Goal: Information Seeking & Learning: Find specific page/section

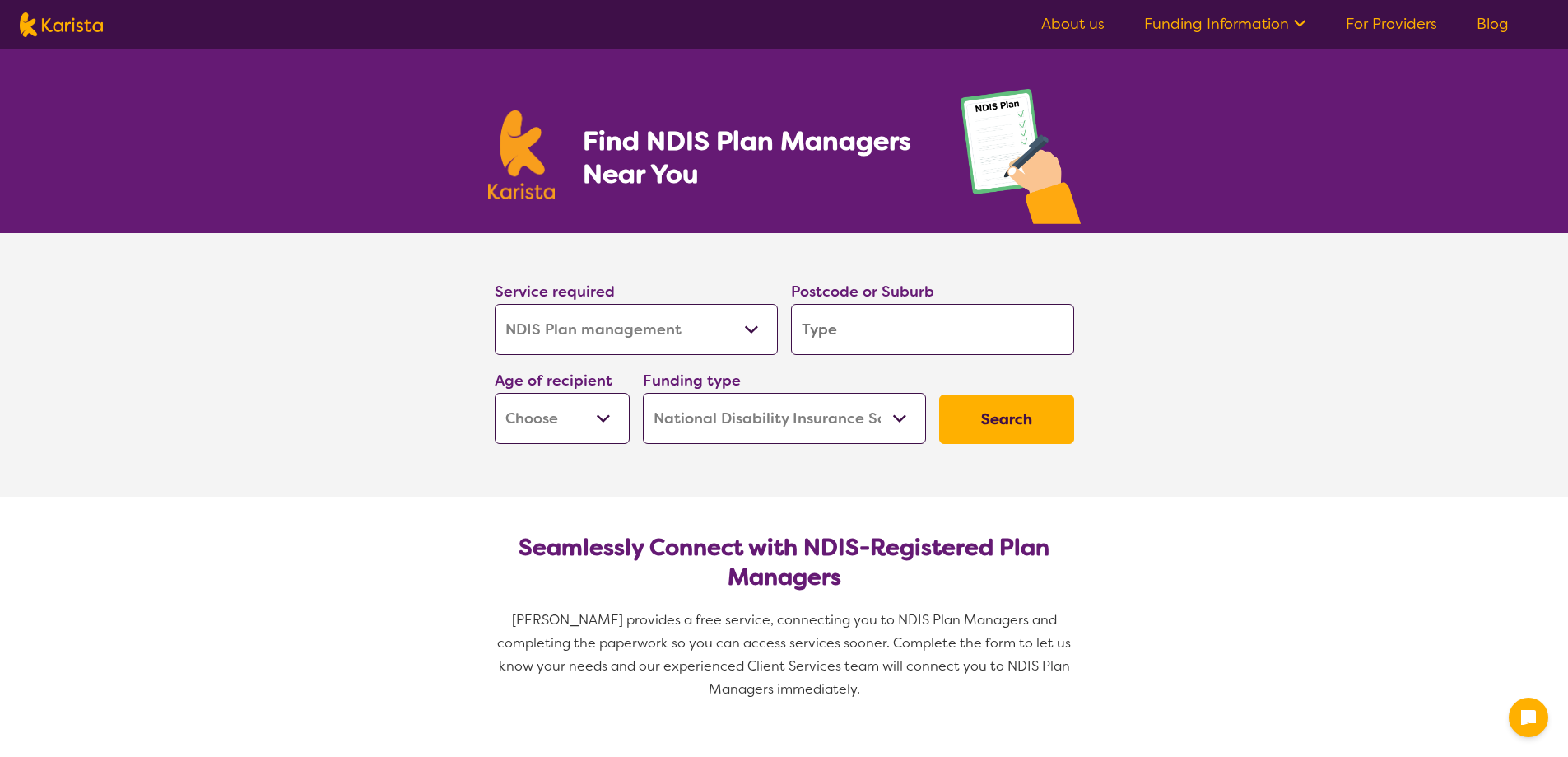
select select "NDIS Plan management"
select select "NDIS"
select select "NDIS Plan management"
select select "NDIS"
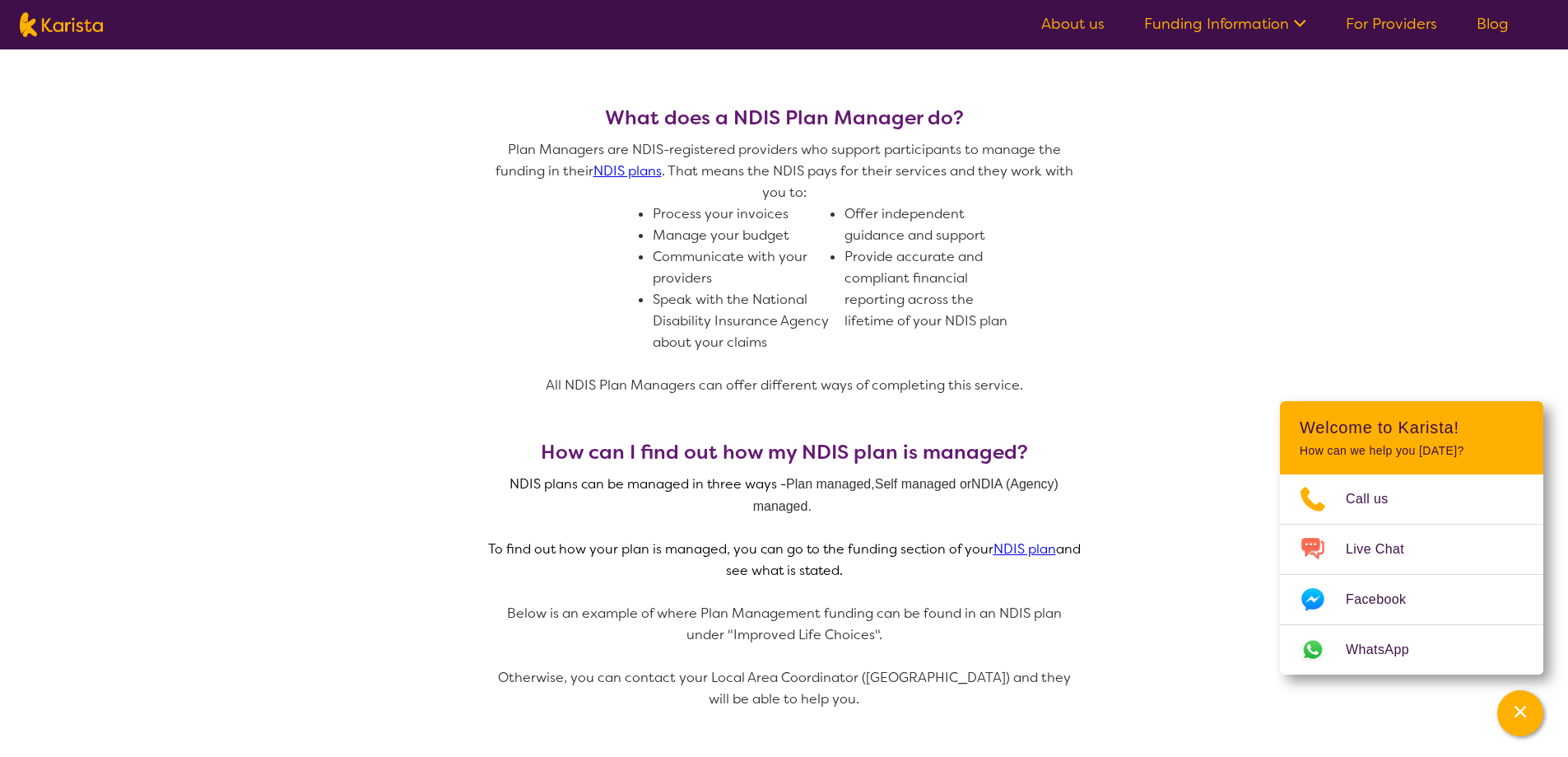
scroll to position [329, 0]
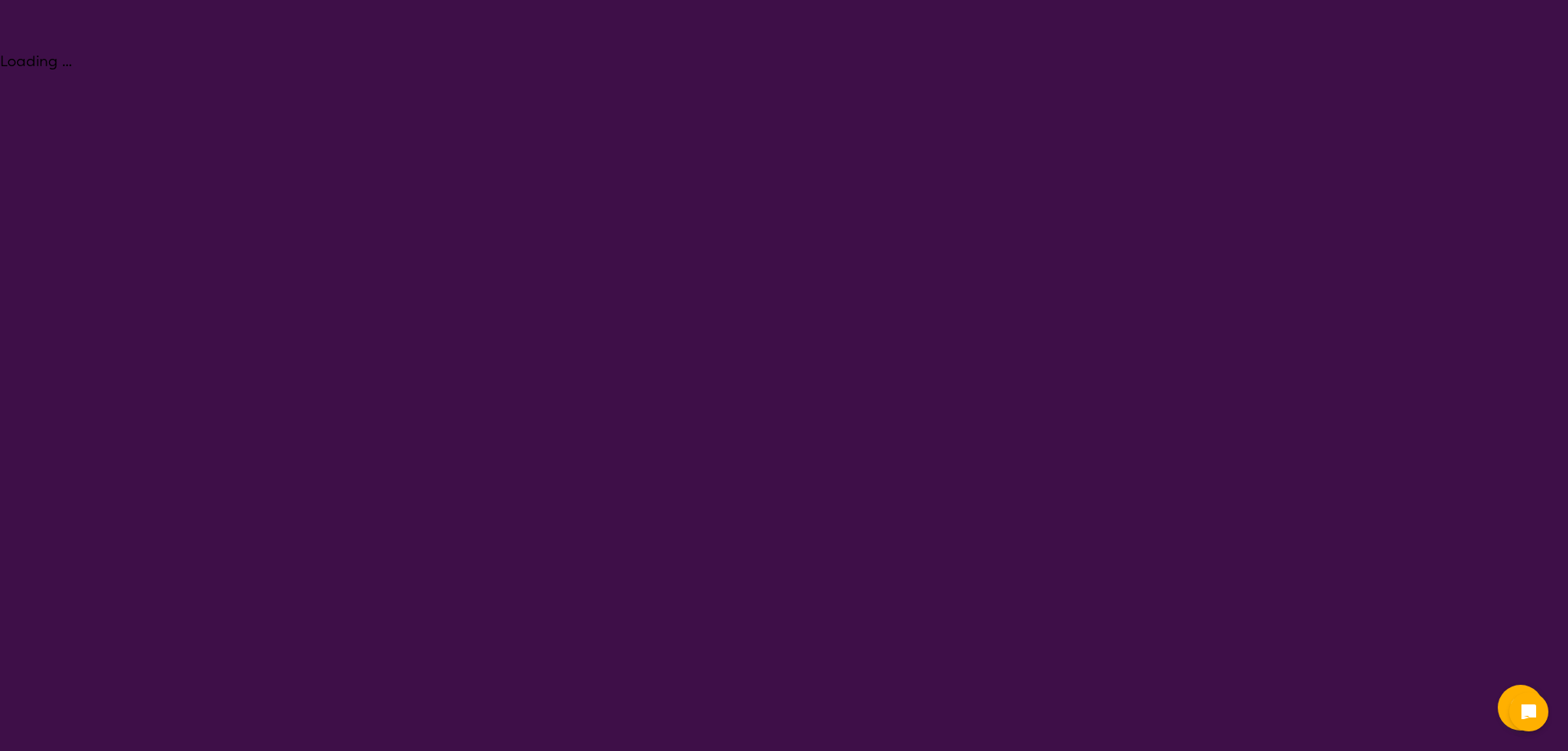
select select "NDIS Plan management"
select select "NDIS"
select select "NDIS Plan management"
select select "NDIS"
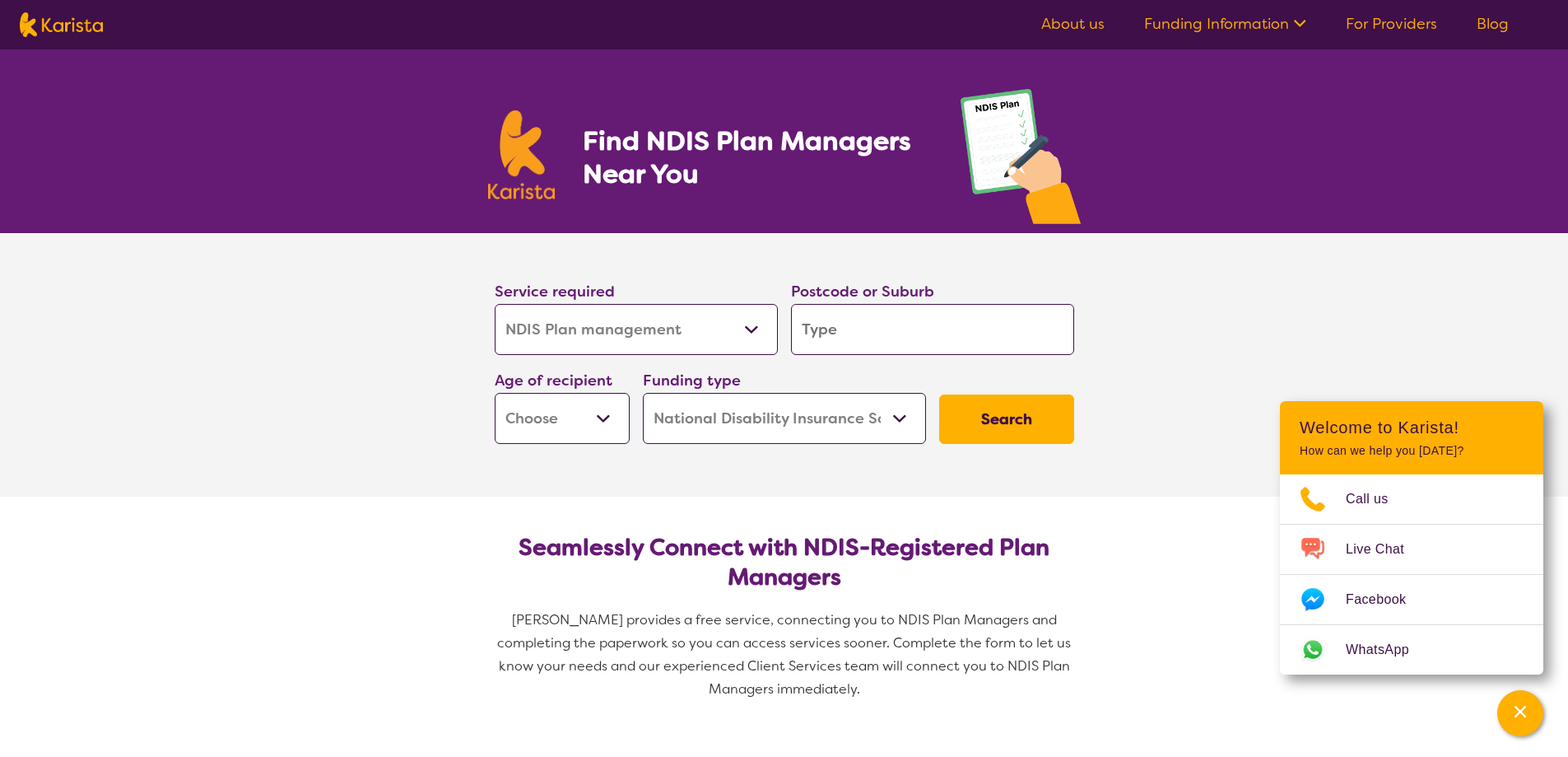
click at [1312, 314] on section "Service required Allied Health Assistant Assessment ([MEDICAL_DATA] or [MEDICAL…" at bounding box center [784, 364] width 1568 height 263
click at [859, 322] on input "search" at bounding box center [933, 329] width 283 height 51
type input "4"
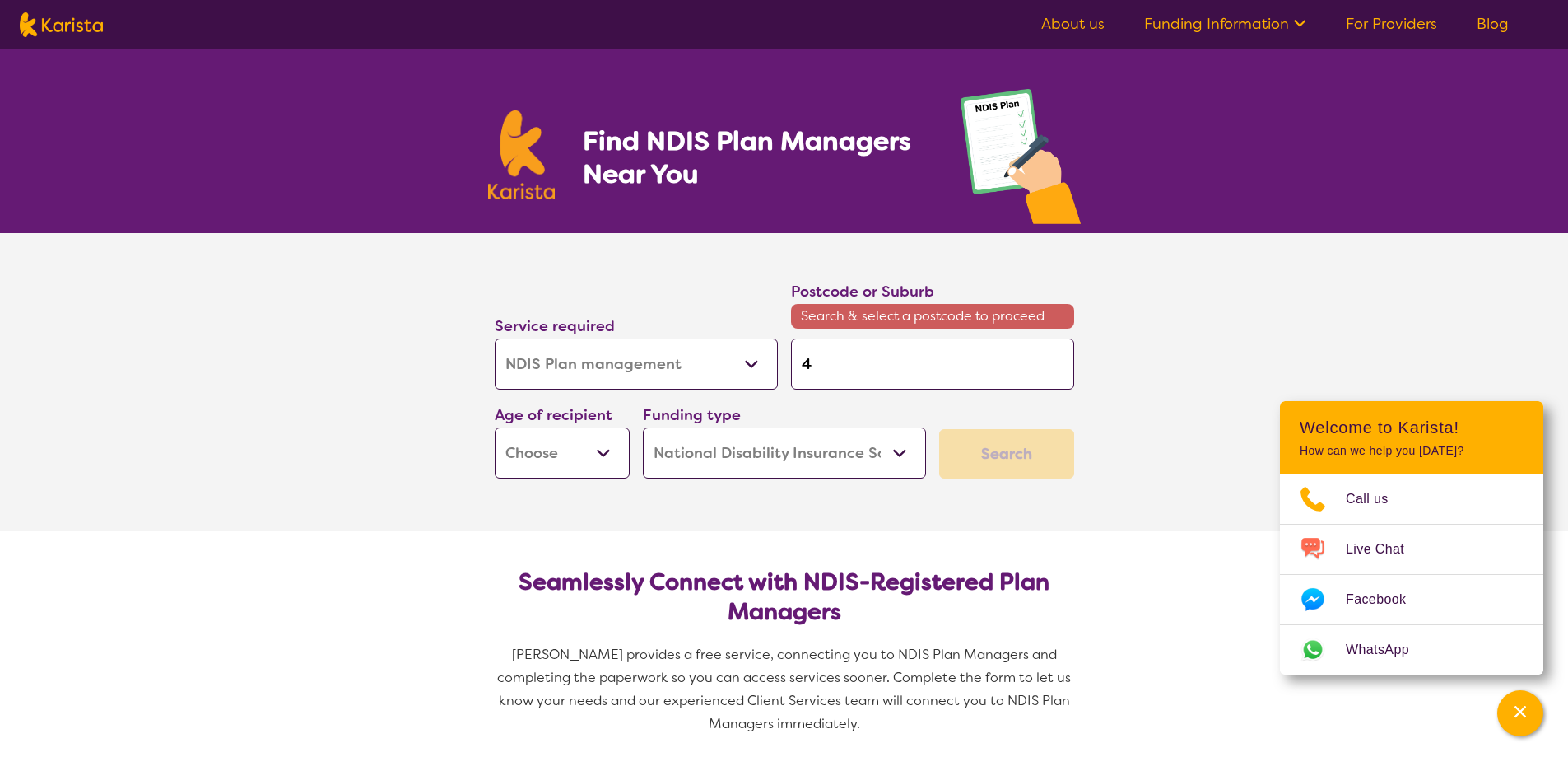
type input "41"
type input "410"
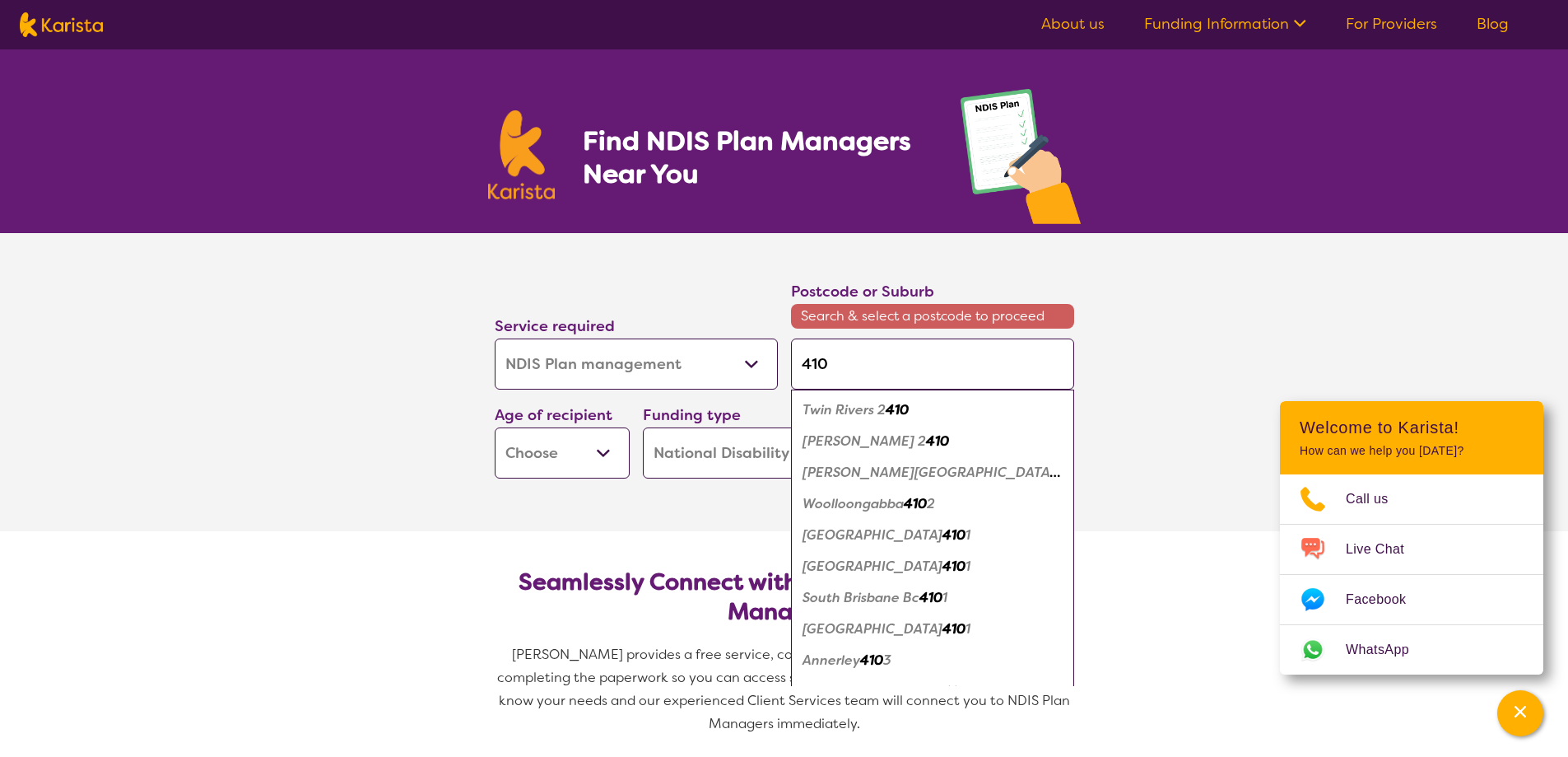
type input "41"
type input "4"
type input "44"
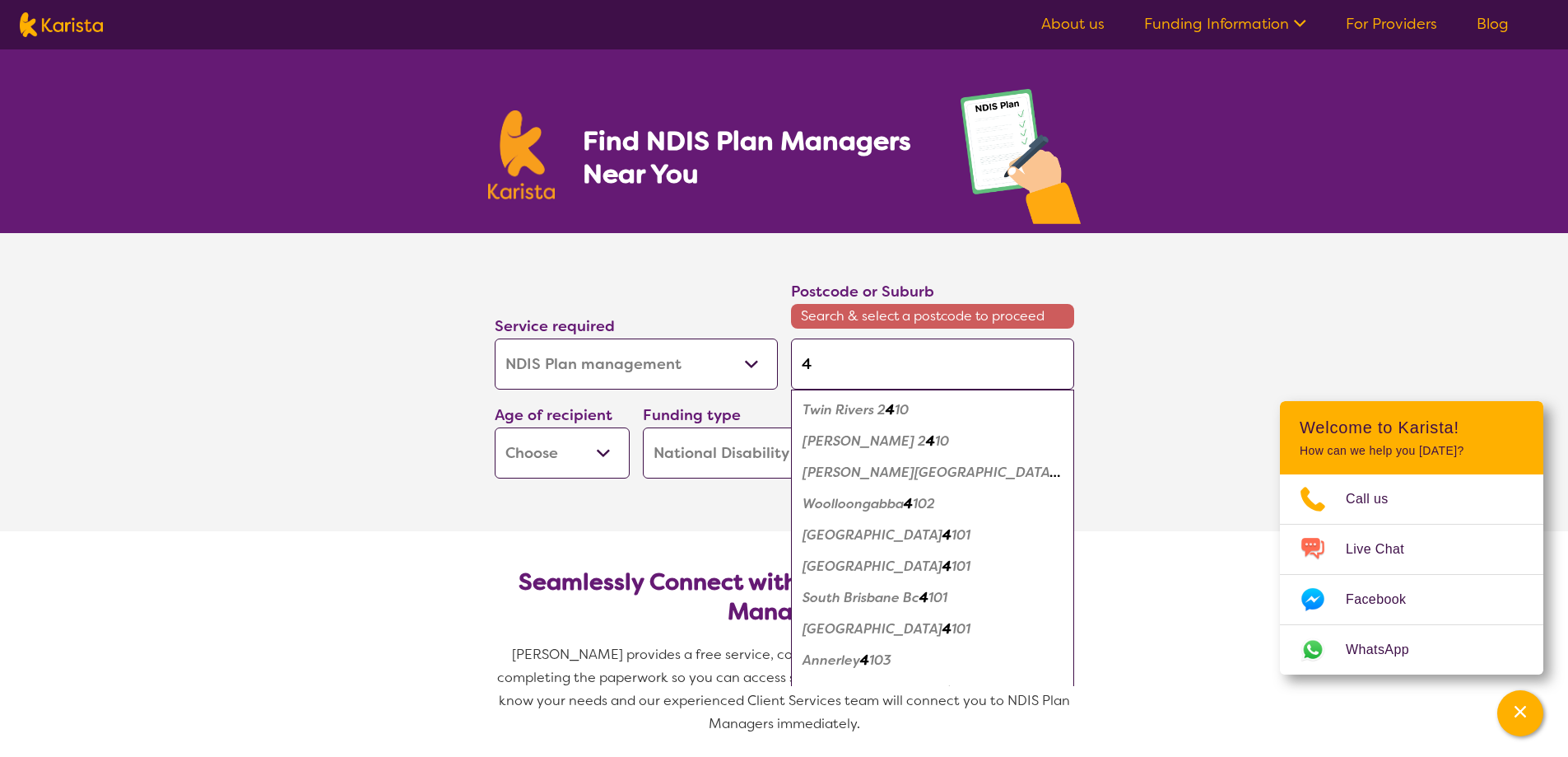
type input "44"
type input "445"
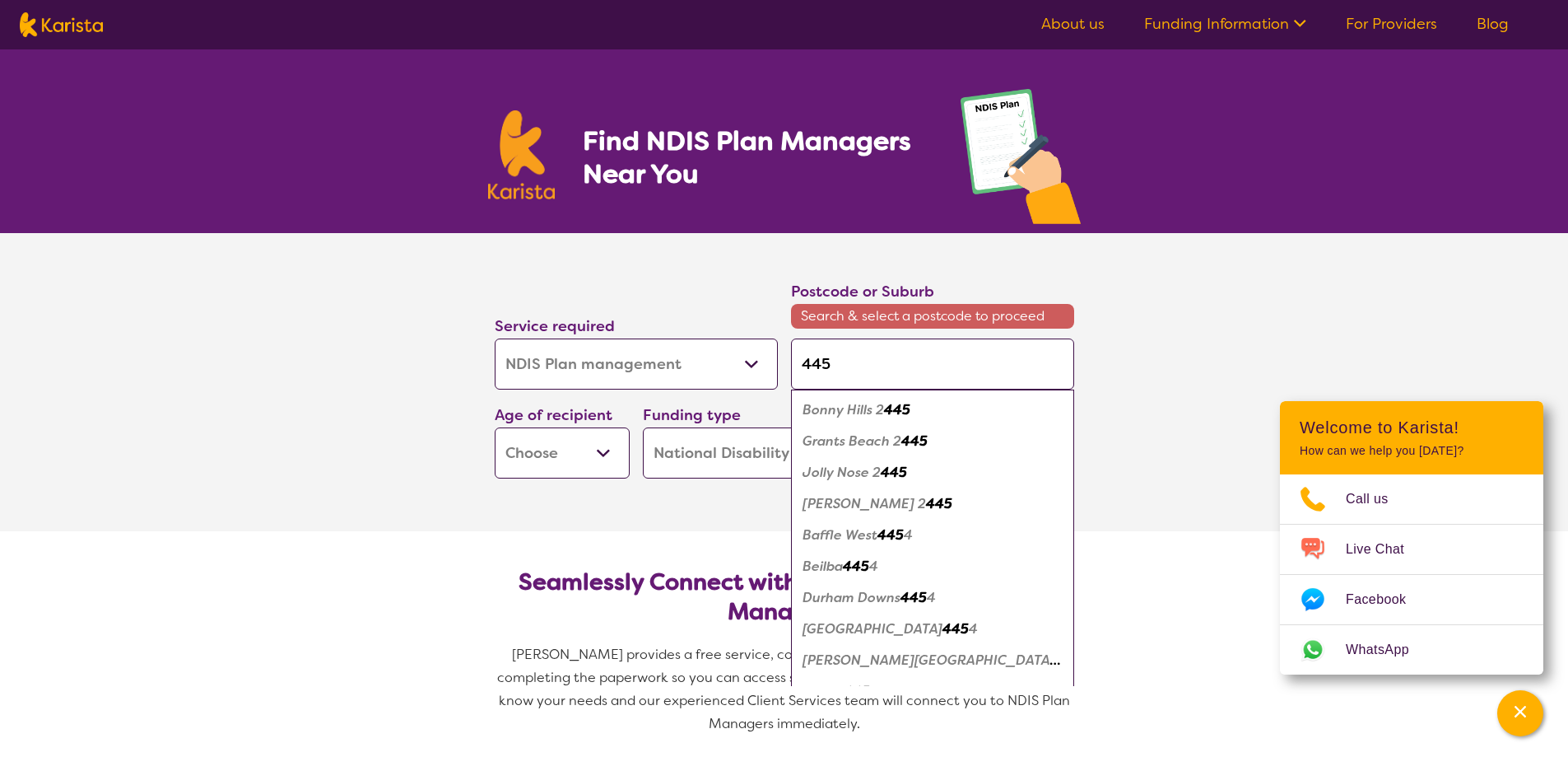
type input "4451"
type input "44510"
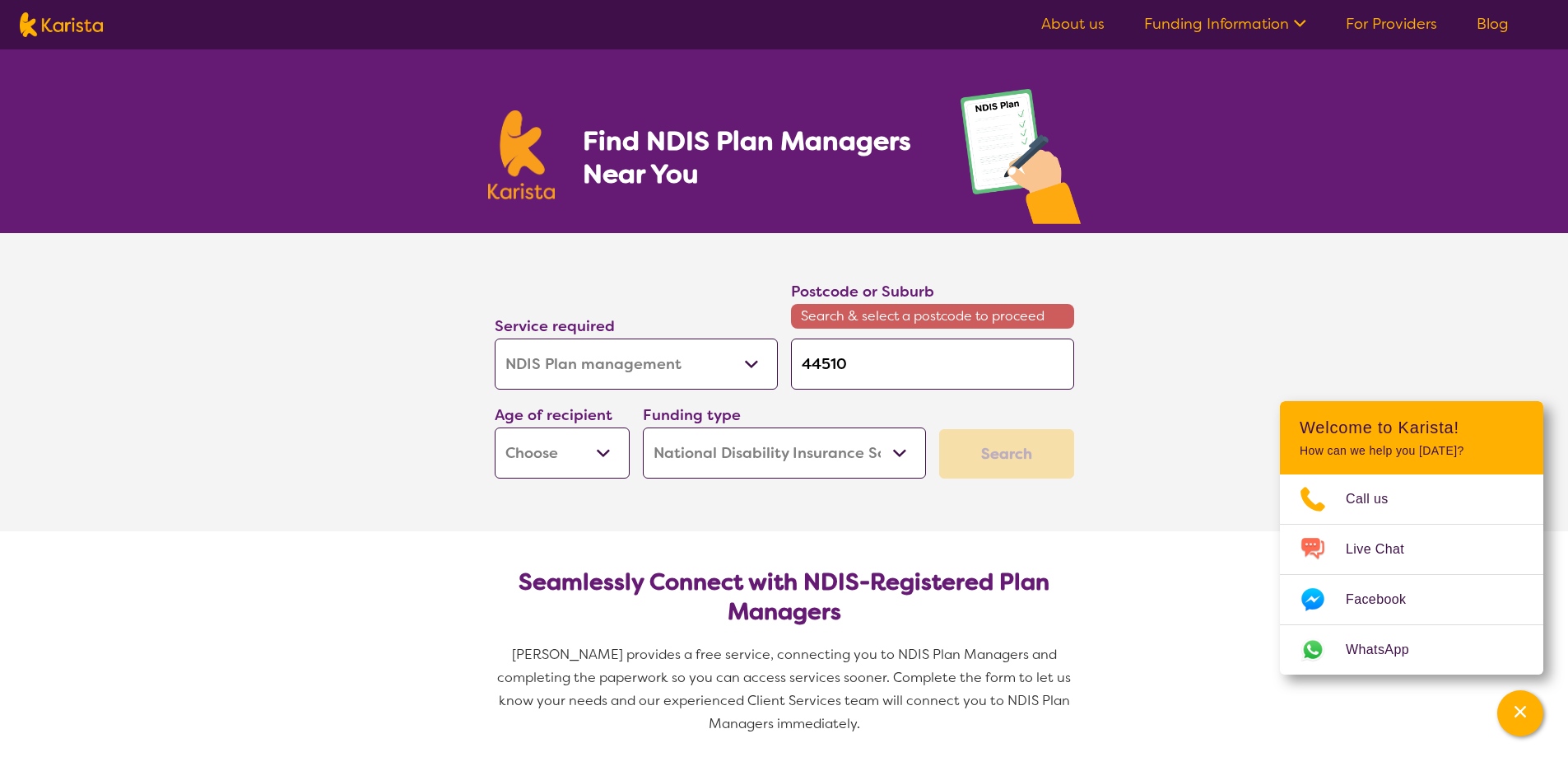
type input "4451"
type input "445"
type input "44"
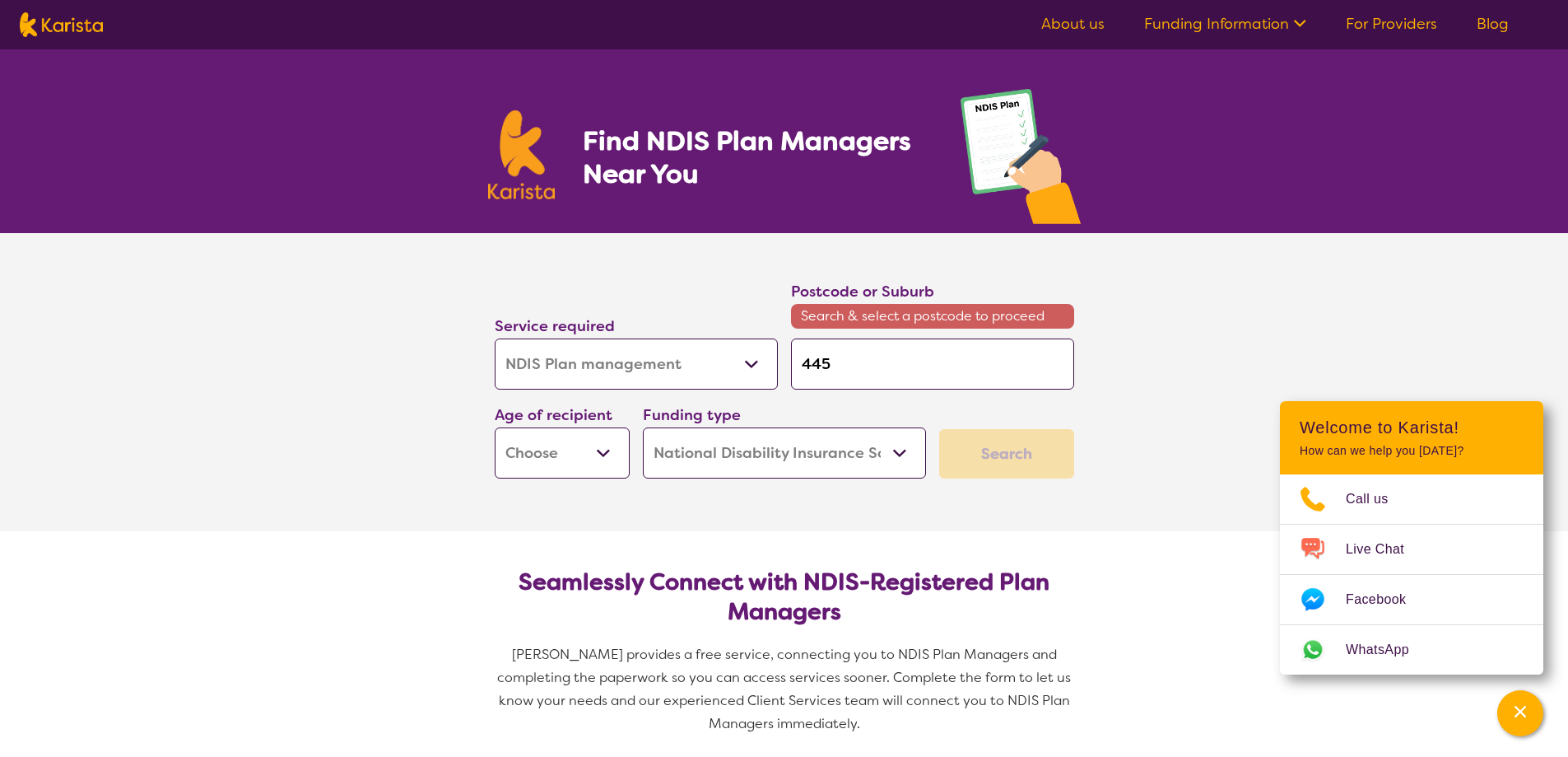
type input "44"
type input "4"
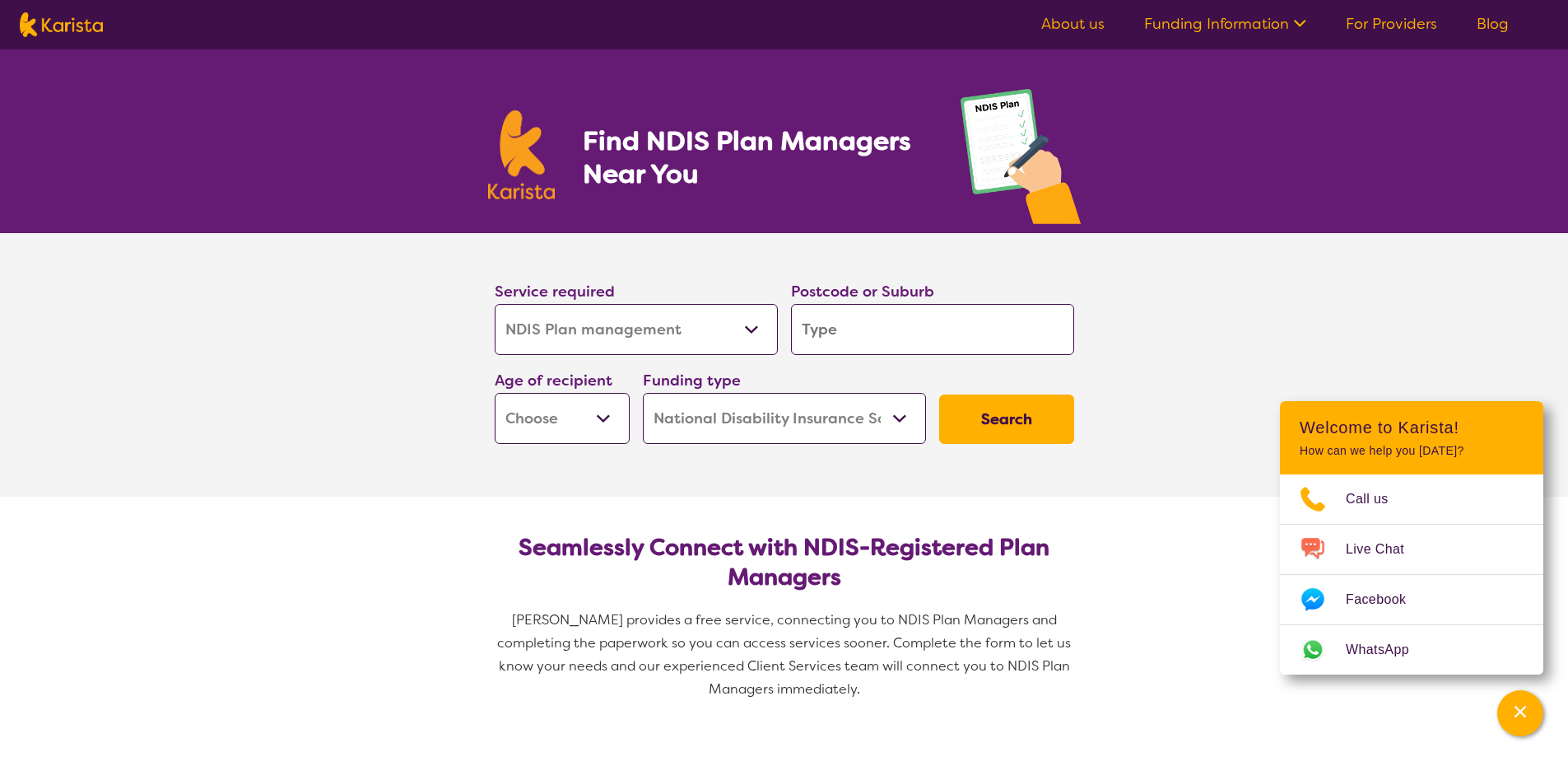
type input "c"
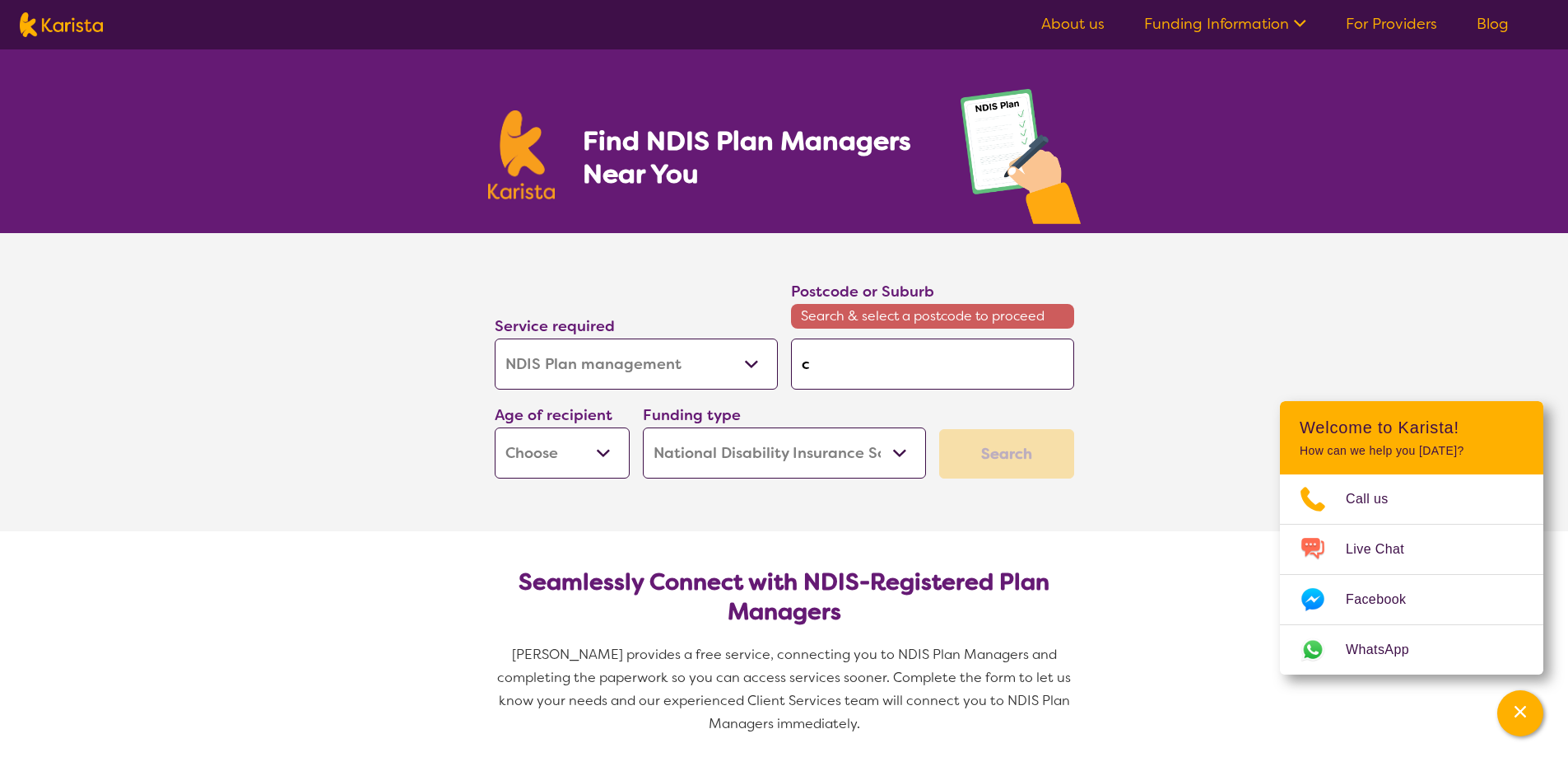
type input "ca"
type input "cab"
type input "cabo"
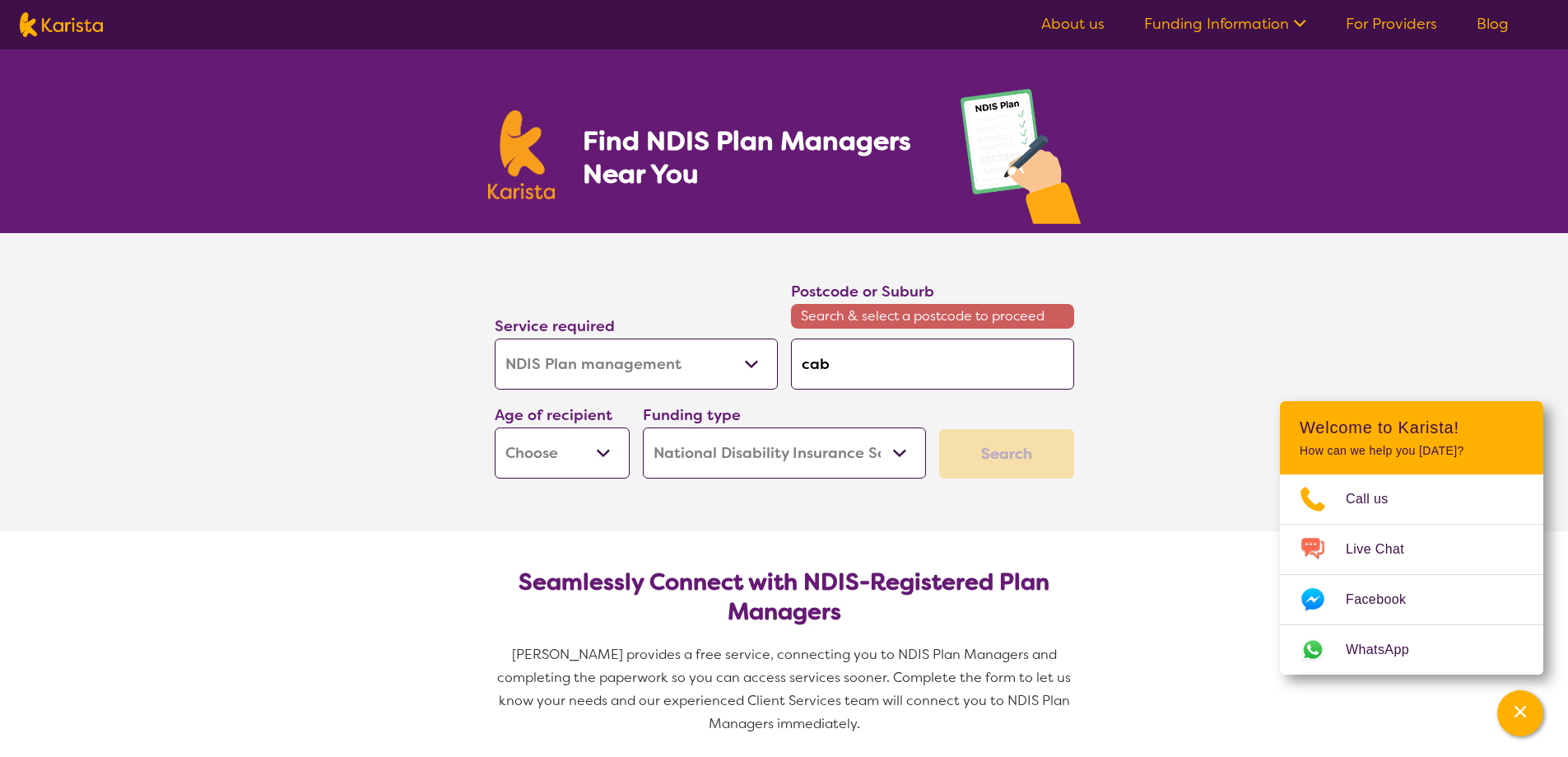
type input "cabo"
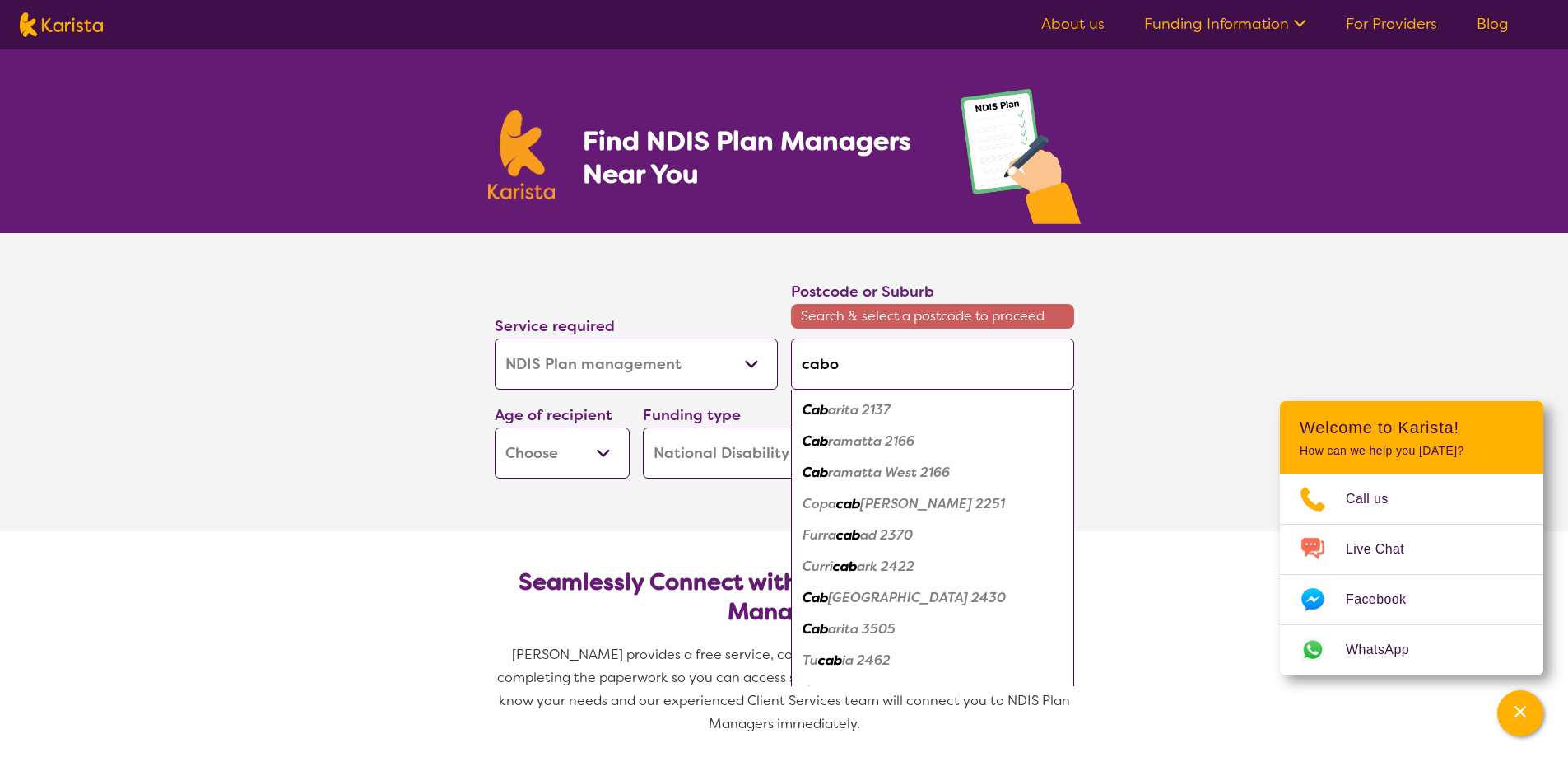
type input "caboo"
type input "cabool"
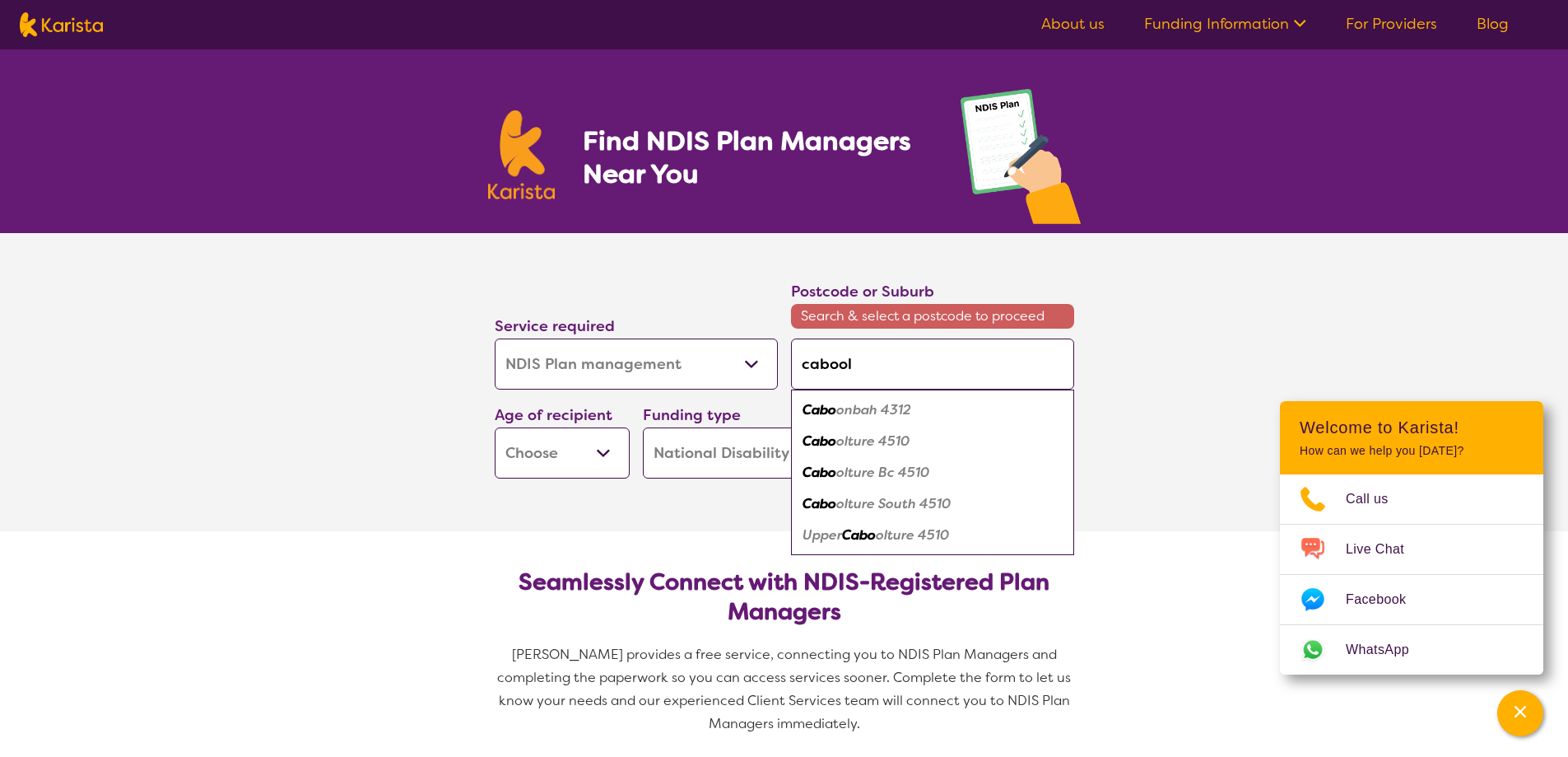
type input "caboolt"
type input "cabooltu"
type input "cabooltur"
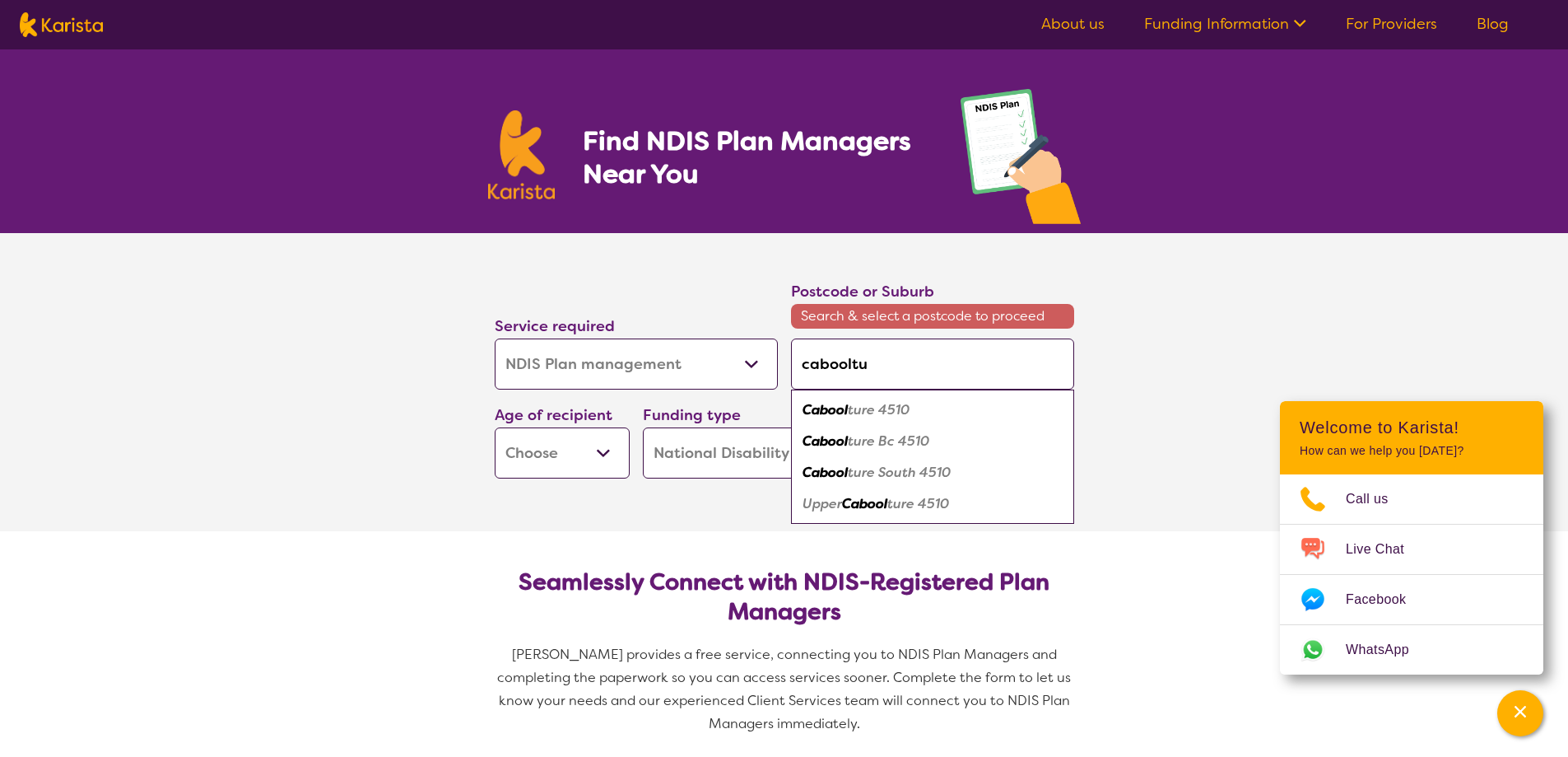
type input "cabooltur"
type input "caboolture"
type input "caboolture."
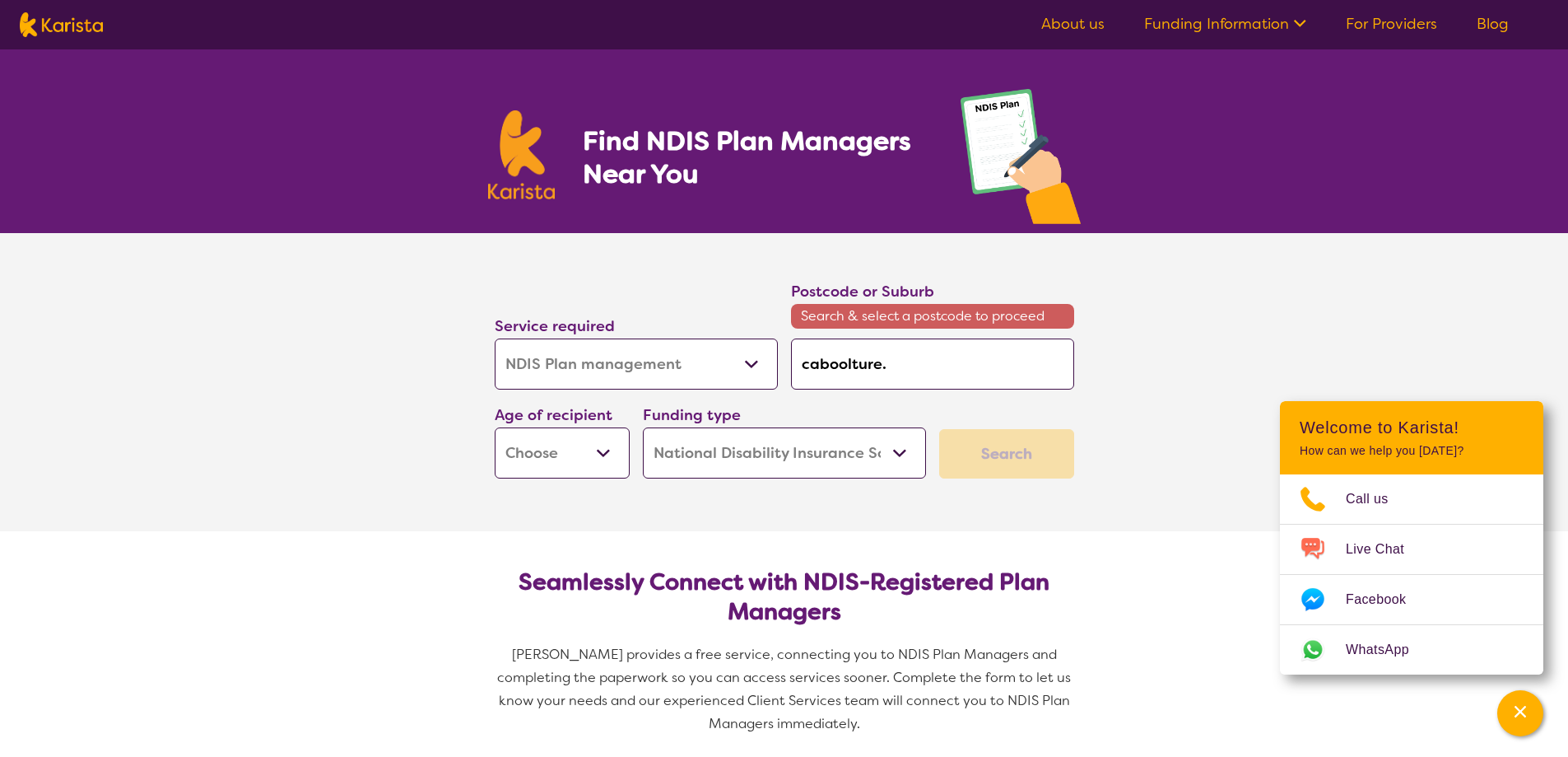
type input "caboolture"
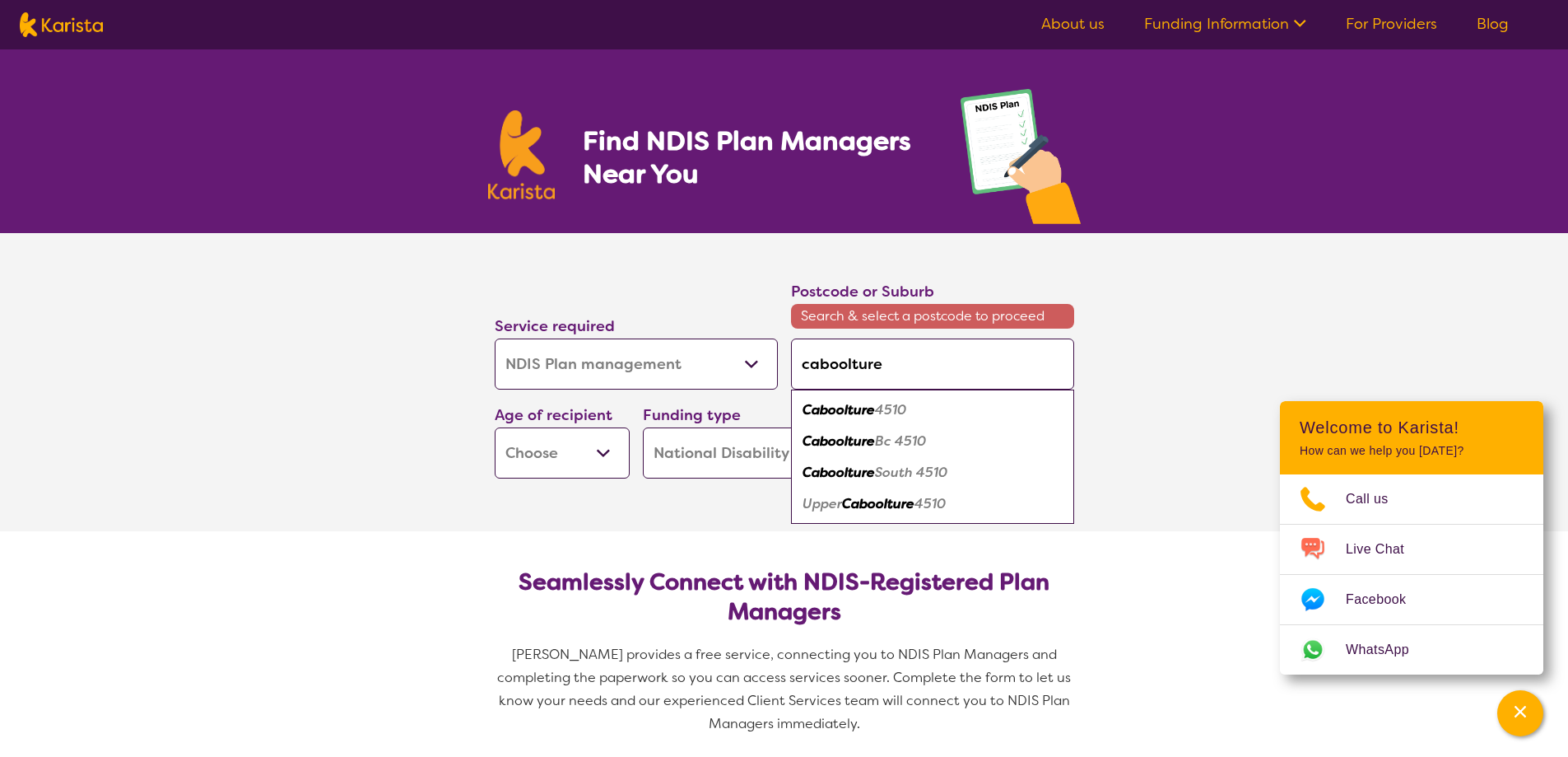
click at [878, 401] on em "4510" at bounding box center [890, 409] width 31 height 17
type input "4510"
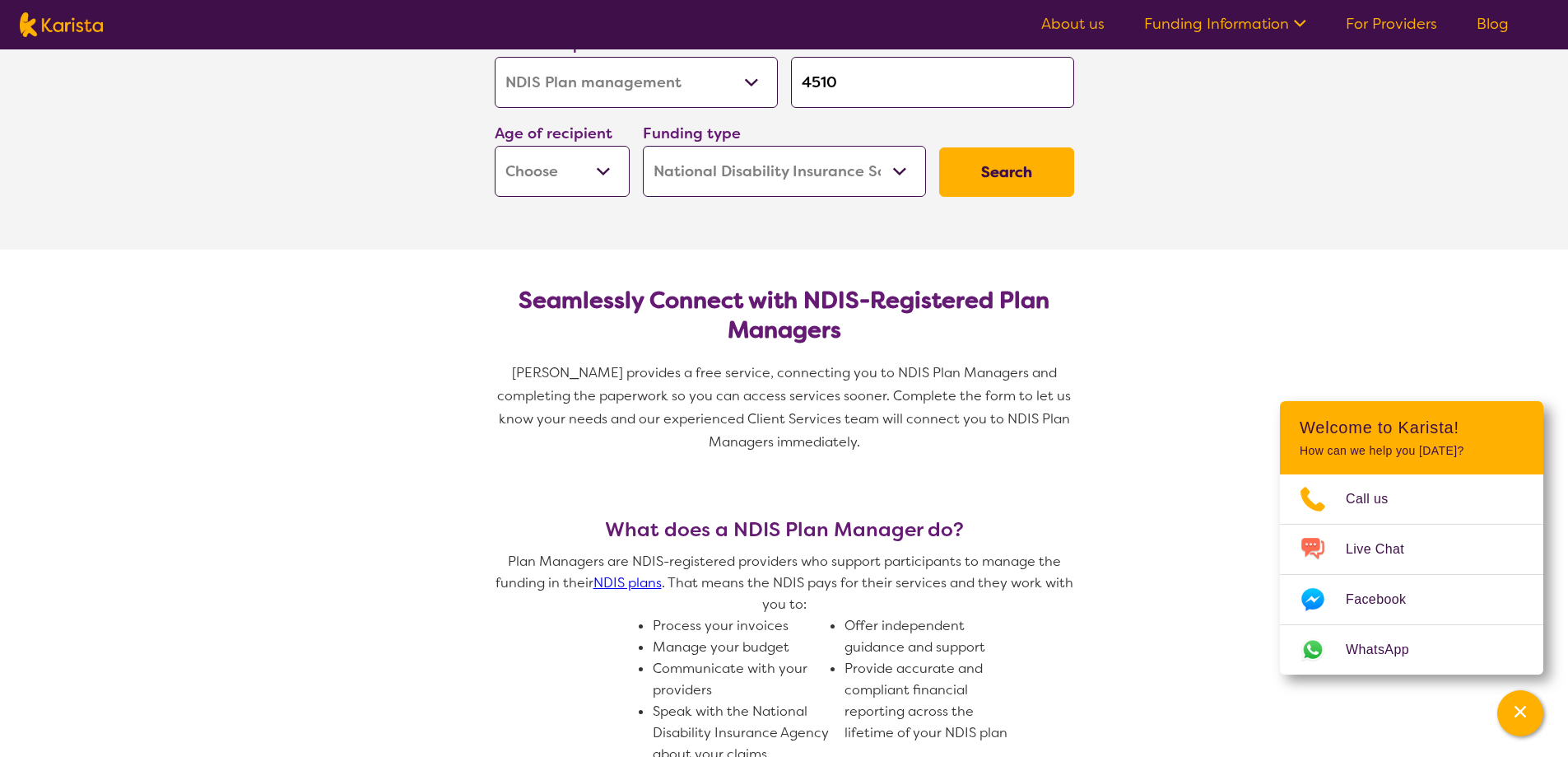
scroll to position [495, 0]
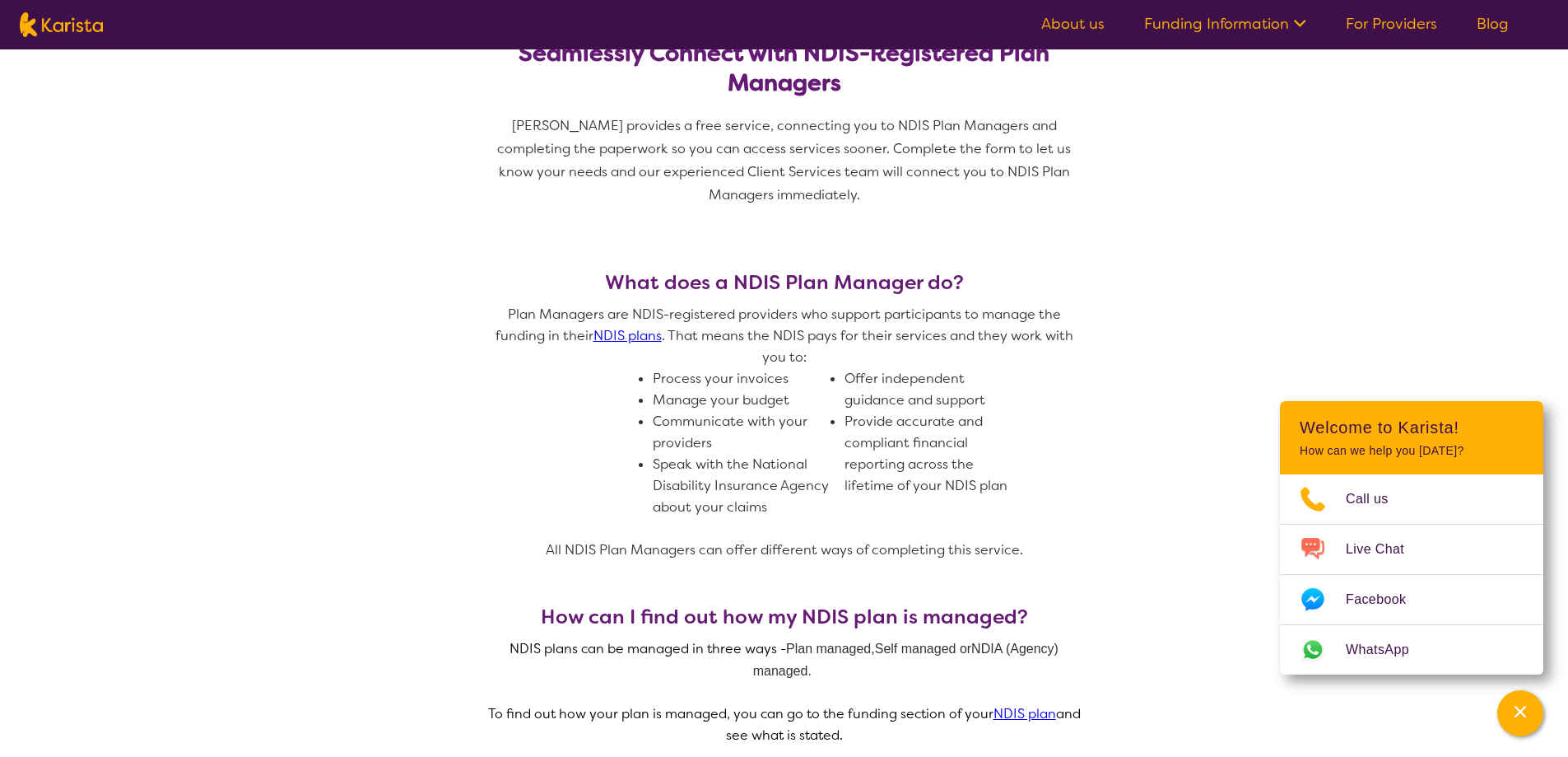
click at [1033, 463] on span "Plan Managers are NDIS-registered providers who support participants to manage …" at bounding box center [784, 433] width 592 height 257
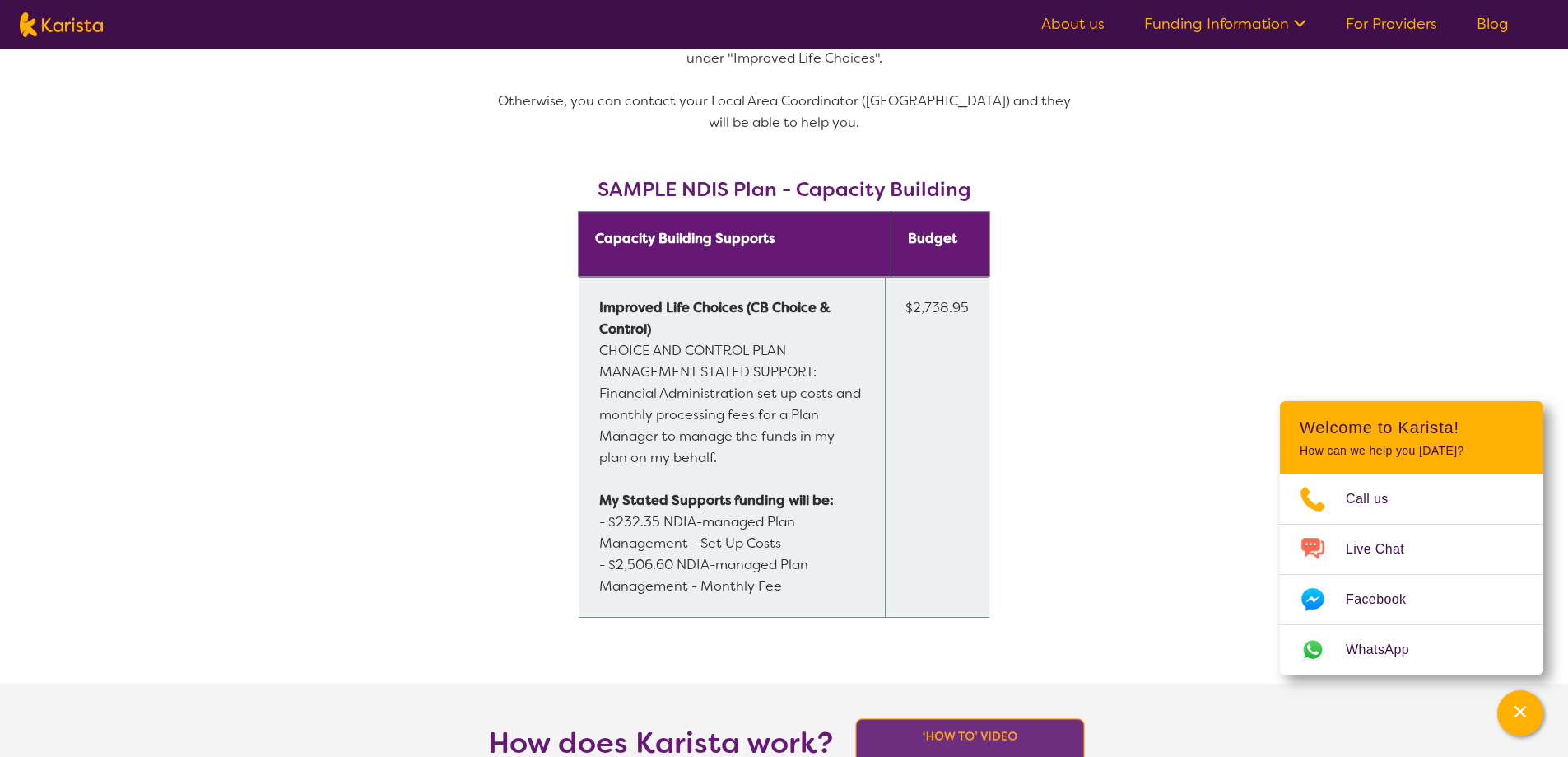
scroll to position [824, 0]
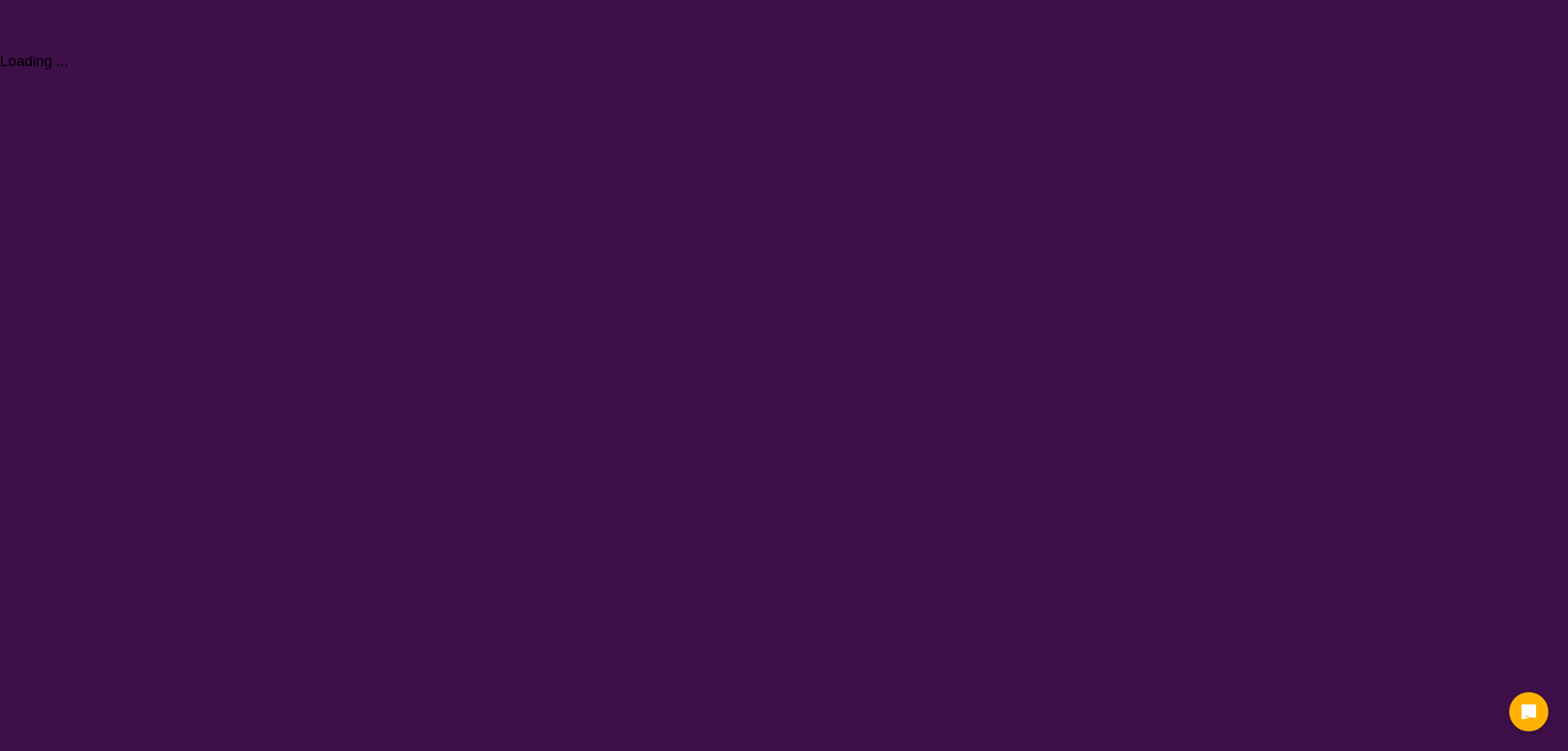
select select "NDIS Plan management"
select select "NDIS"
select select "NDIS Plan management"
select select "NDIS"
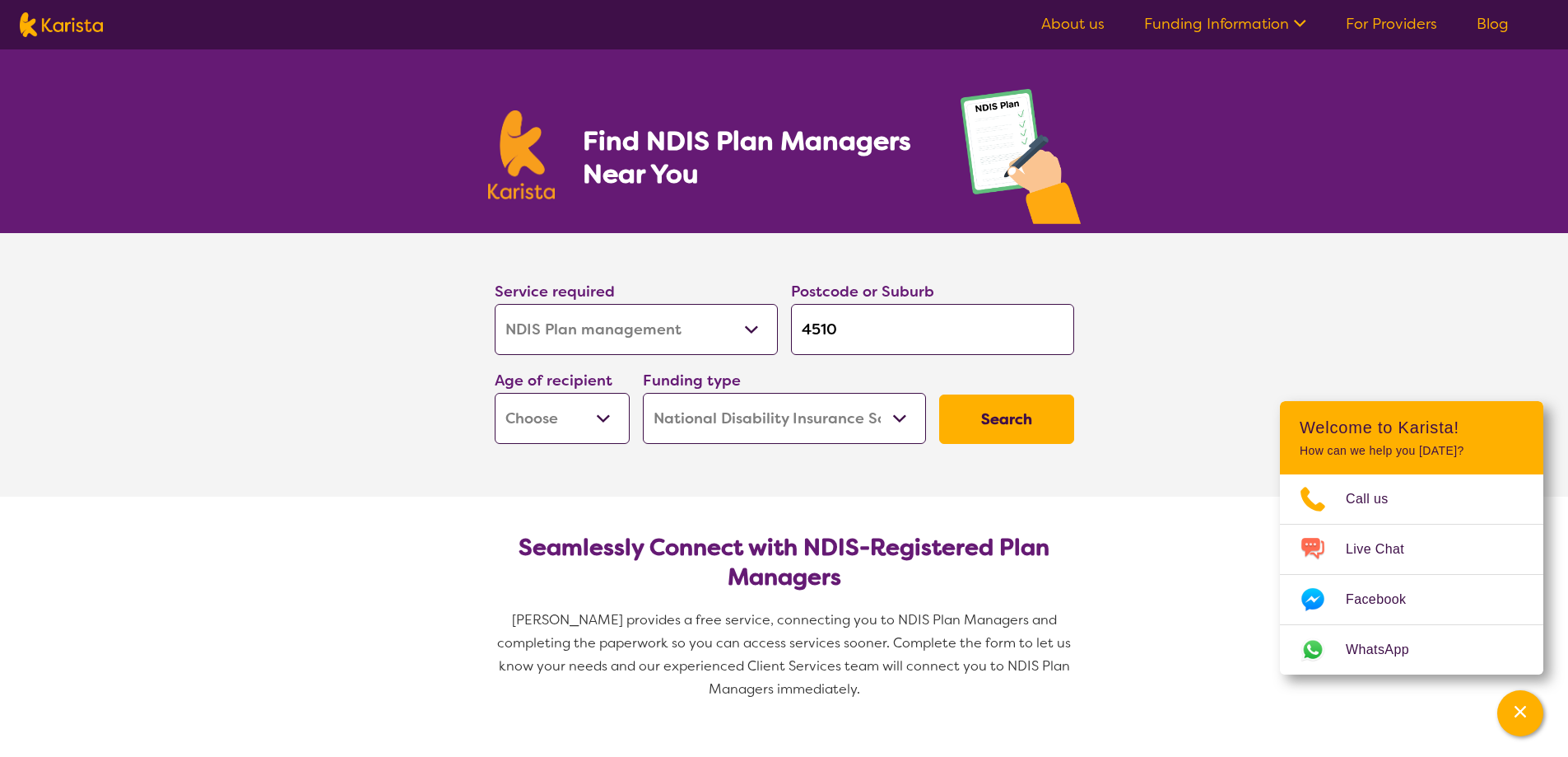
click at [928, 330] on input "4510" at bounding box center [933, 329] width 283 height 51
click at [1069, 605] on section "Seamlessly Connect with NDIS-Registered Plan Managers Karista provides a free s…" at bounding box center [784, 610] width 632 height 229
